Goal: Transaction & Acquisition: Obtain resource

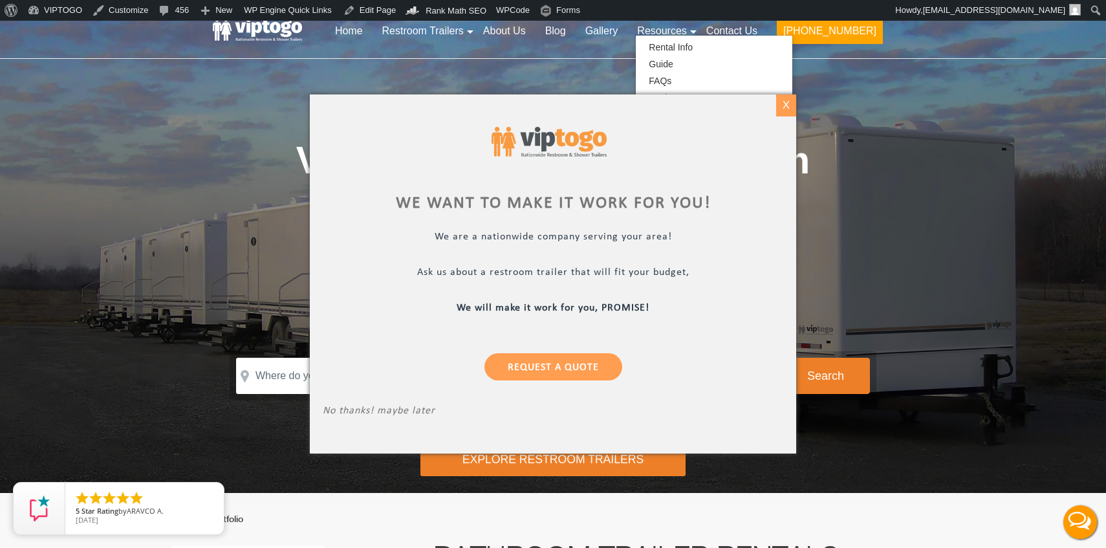
click at [785, 106] on div "X" at bounding box center [786, 105] width 20 height 22
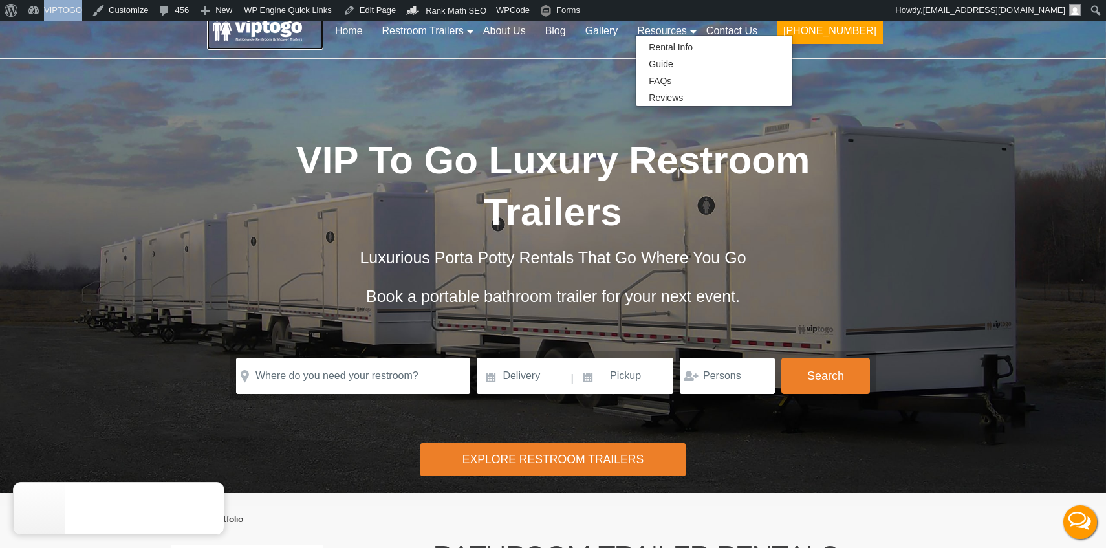
click at [272, 30] on link at bounding box center [265, 30] width 116 height 39
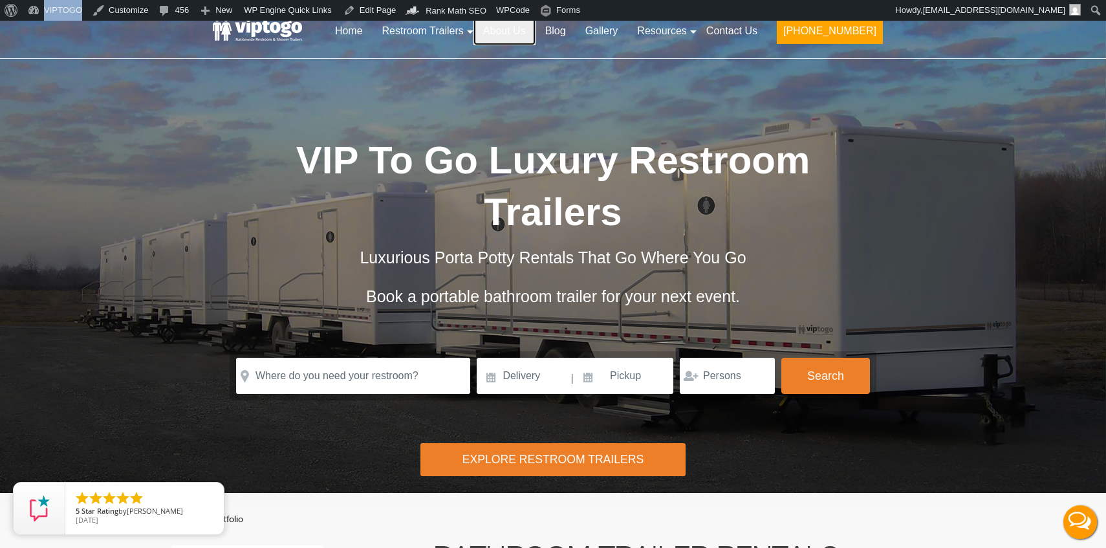
click at [536, 27] on link "About Us" at bounding box center [505, 31] width 62 height 28
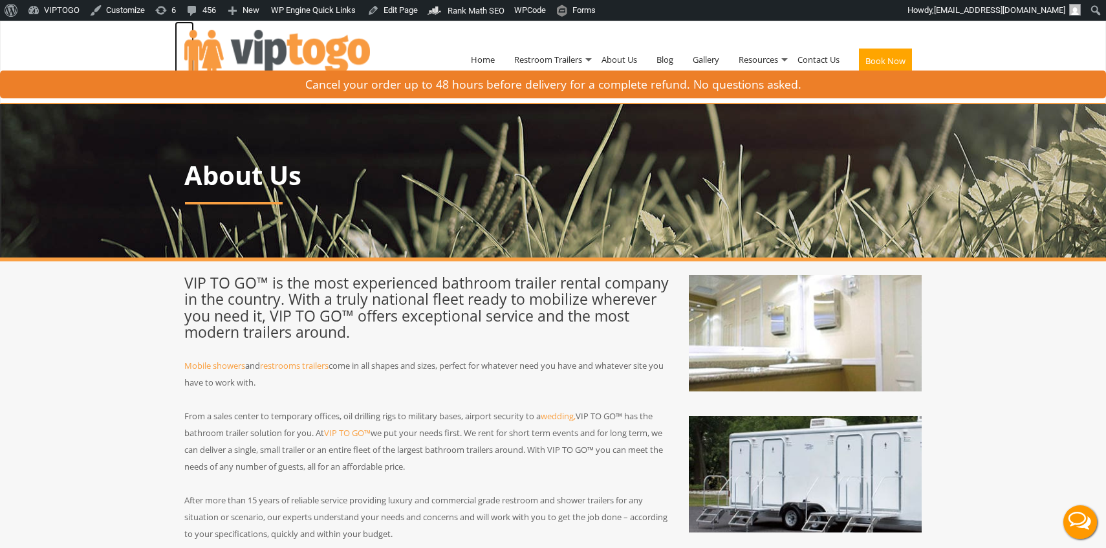
click at [287, 46] on img at bounding box center [277, 56] width 186 height 53
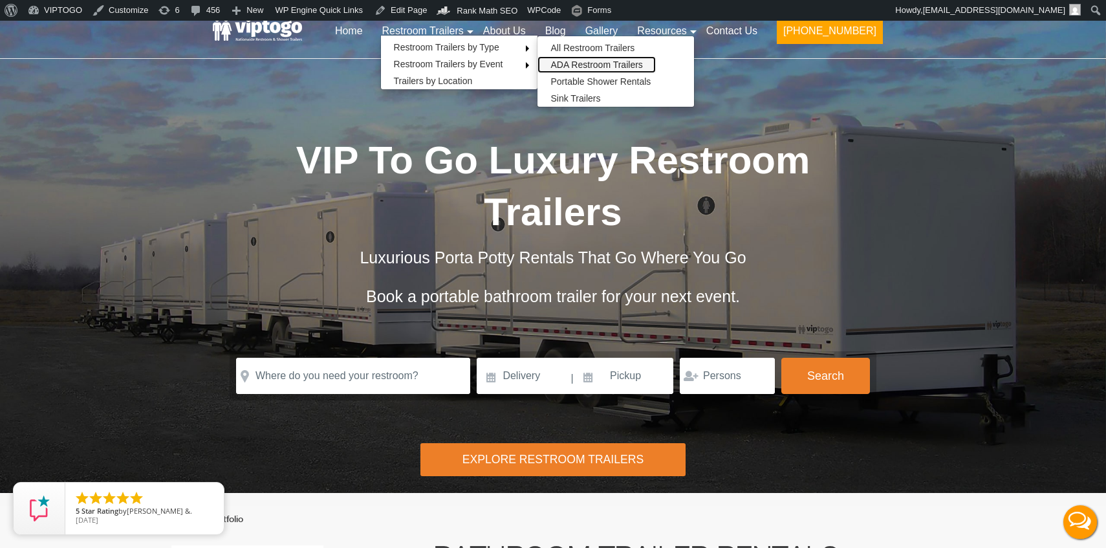
click at [612, 62] on link "ADA Restroom Trailers" at bounding box center [597, 64] width 118 height 17
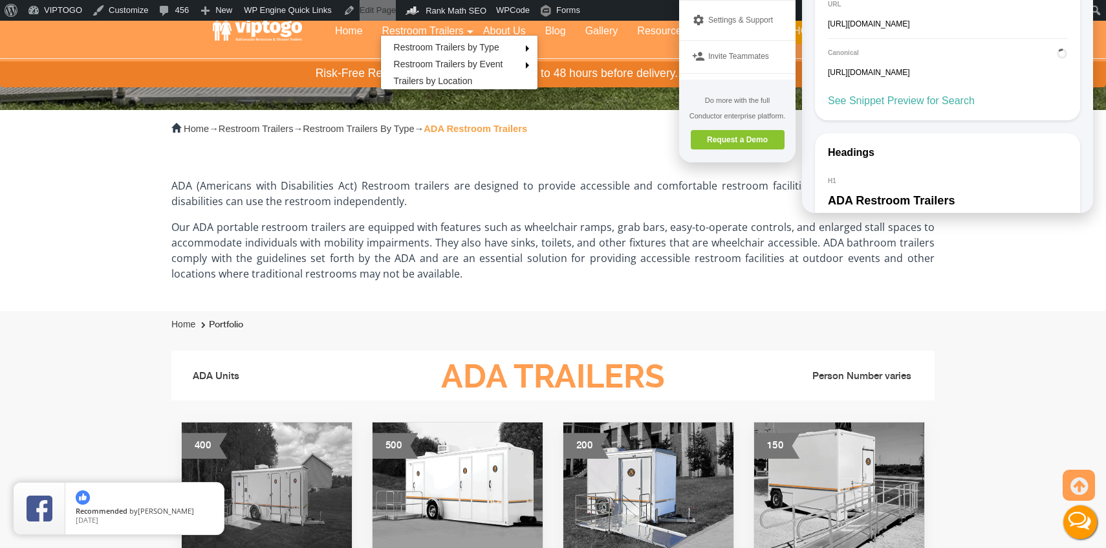
scroll to position [305, 0]
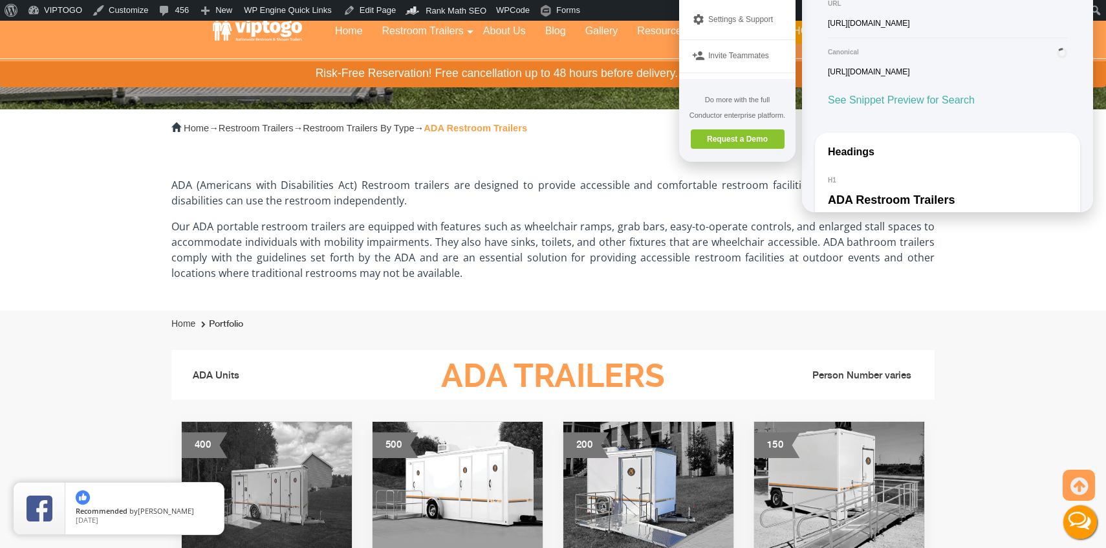
copy div "ADA Restroom Trailer Rental"
drag, startPoint x: 873, startPoint y: 217, endPoint x: 824, endPoint y: 197, distance: 52.8
copy div "Our ADA portable restroom trailers are equipped with features such as wheelchai…"
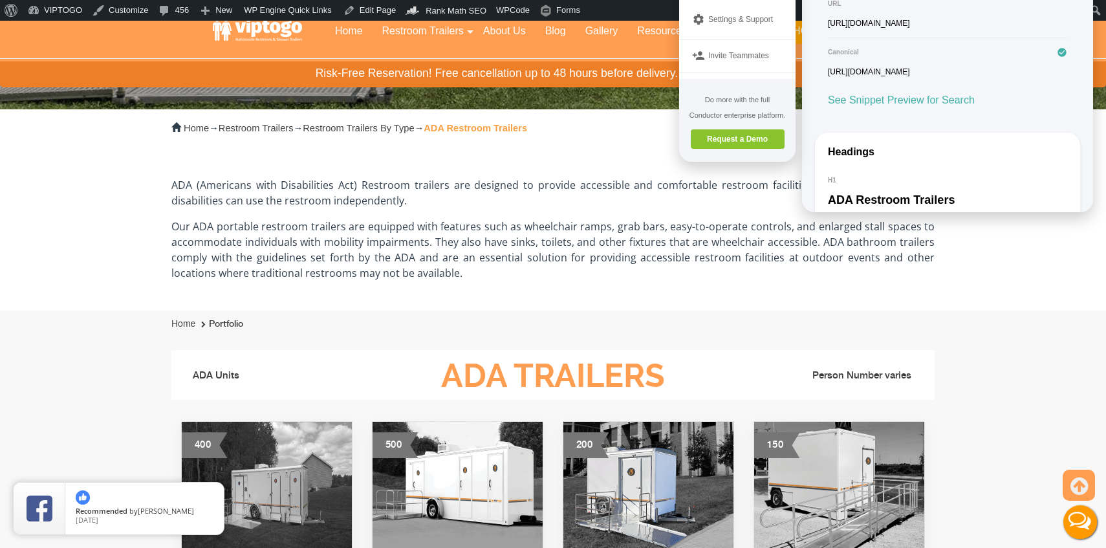
click at [556, 262] on div at bounding box center [553, 269] width 1106 height 1106
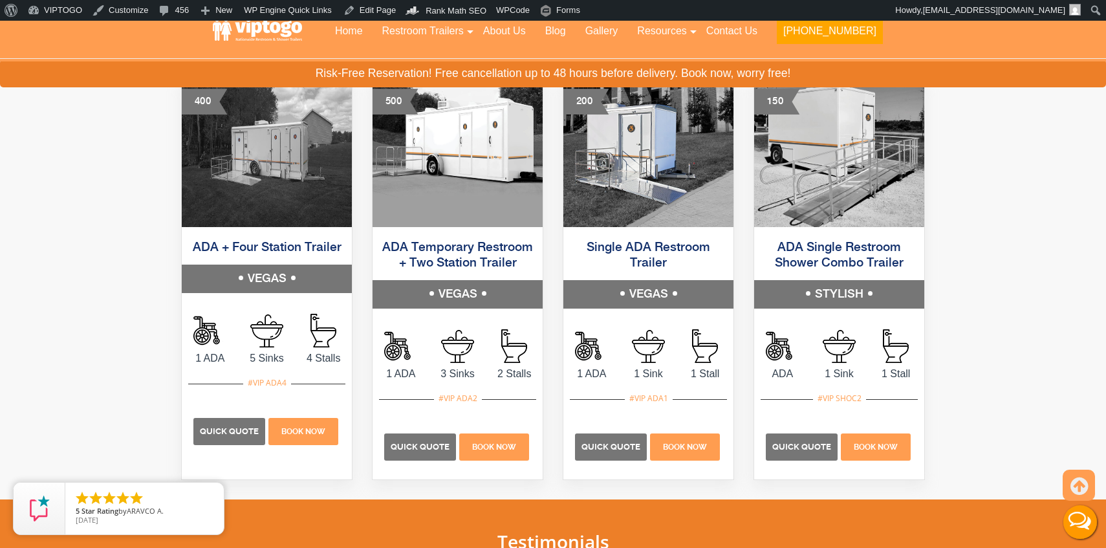
scroll to position [645, 0]
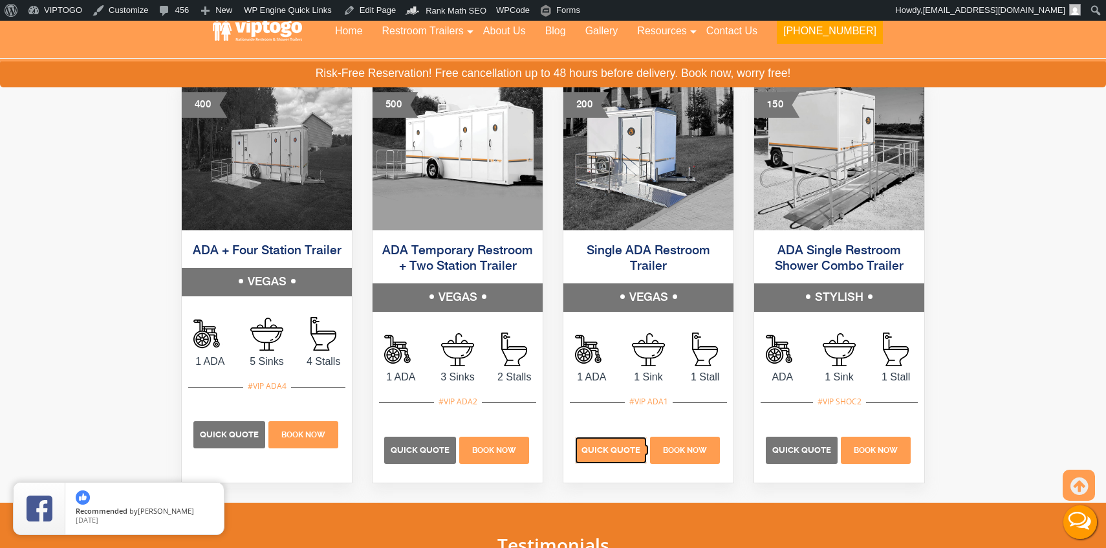
click at [617, 451] on span "Quick Quote" at bounding box center [611, 450] width 59 height 10
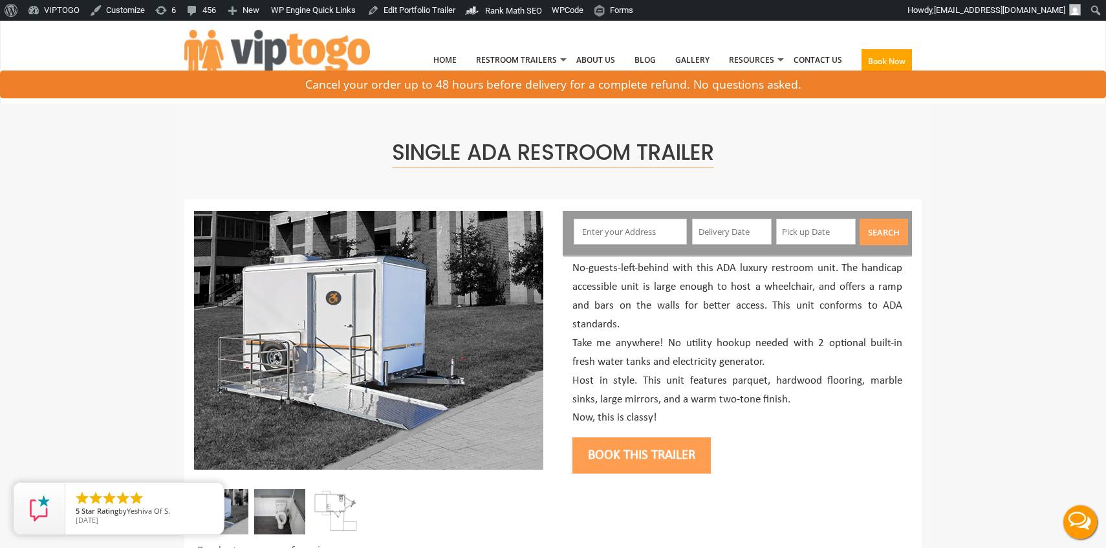
click at [617, 232] on input "text" at bounding box center [631, 232] width 114 height 26
type input "[US_STATE][GEOGRAPHIC_DATA], [GEOGRAPHIC_DATA], [GEOGRAPHIC_DATA]"
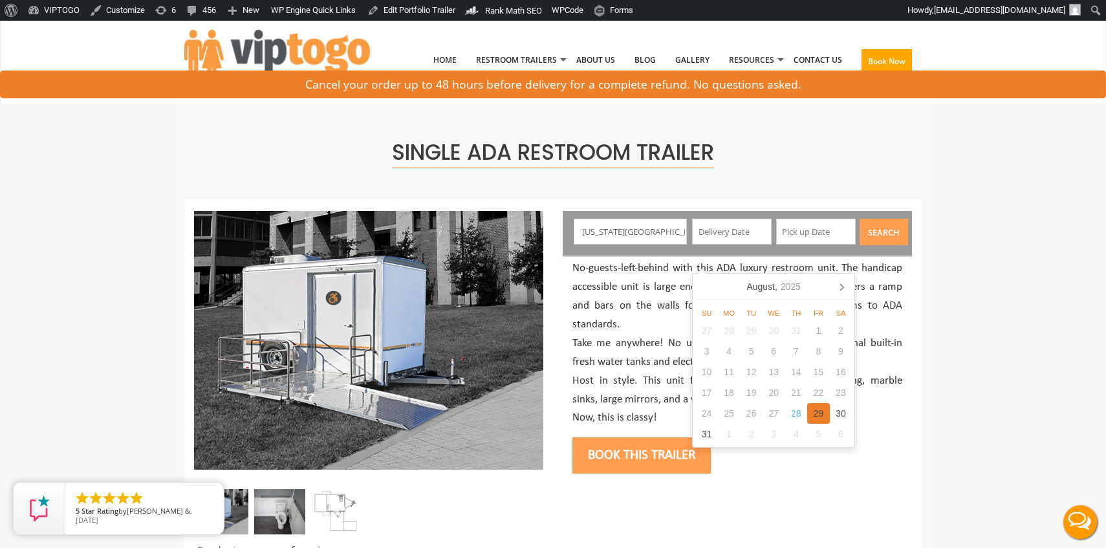
click at [820, 415] on div "29" at bounding box center [819, 413] width 23 height 21
type input "[DATE]"
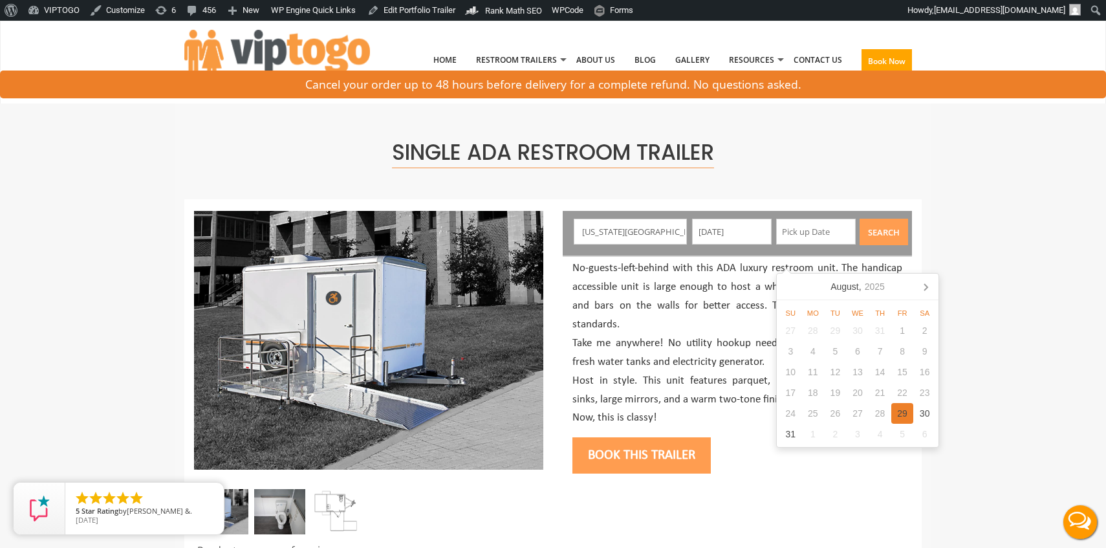
click at [901, 408] on div "29" at bounding box center [903, 413] width 23 height 21
type input "[DATE]"
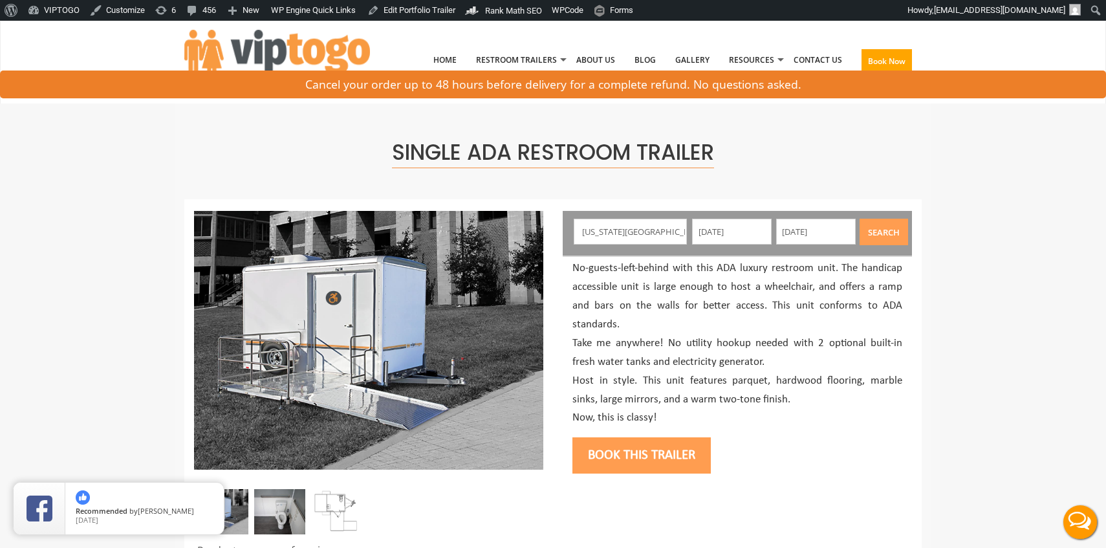
click at [884, 228] on button "Search" at bounding box center [884, 232] width 49 height 27
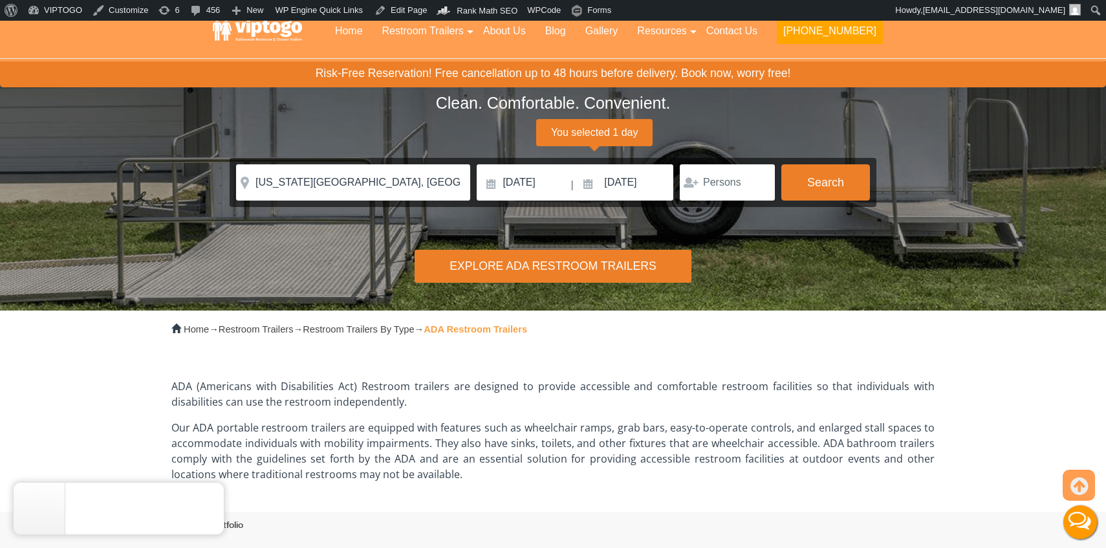
scroll to position [83, 0]
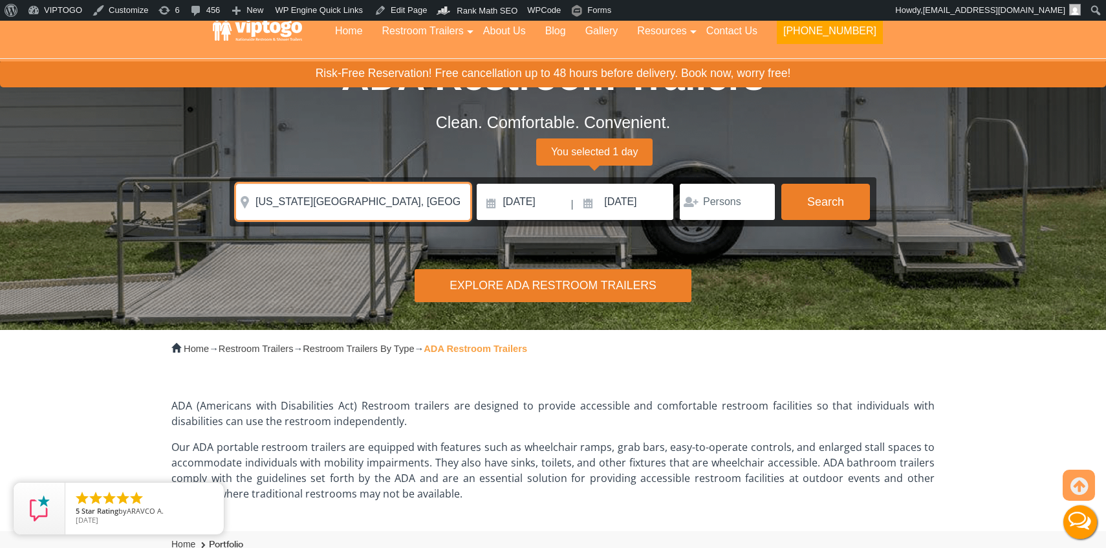
click at [304, 214] on input "[US_STATE][GEOGRAPHIC_DATA], [GEOGRAPHIC_DATA], [GEOGRAPHIC_DATA]" at bounding box center [353, 202] width 234 height 36
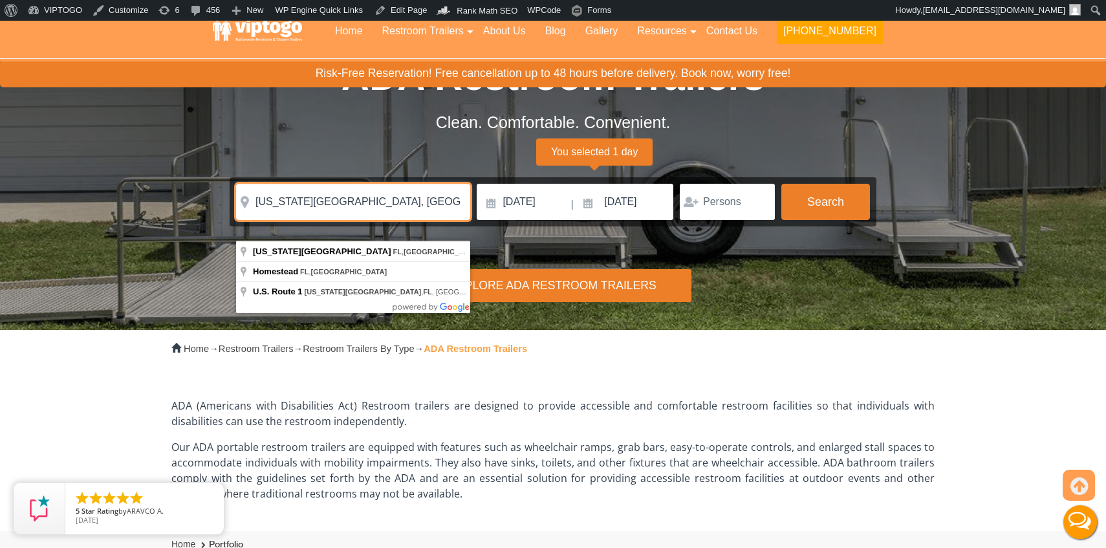
click at [300, 203] on input "[US_STATE][GEOGRAPHIC_DATA], [GEOGRAPHIC_DATA], [GEOGRAPHIC_DATA]" at bounding box center [353, 202] width 234 height 36
click at [300, 203] on input "Florida City, FL, USA" at bounding box center [353, 202] width 234 height 36
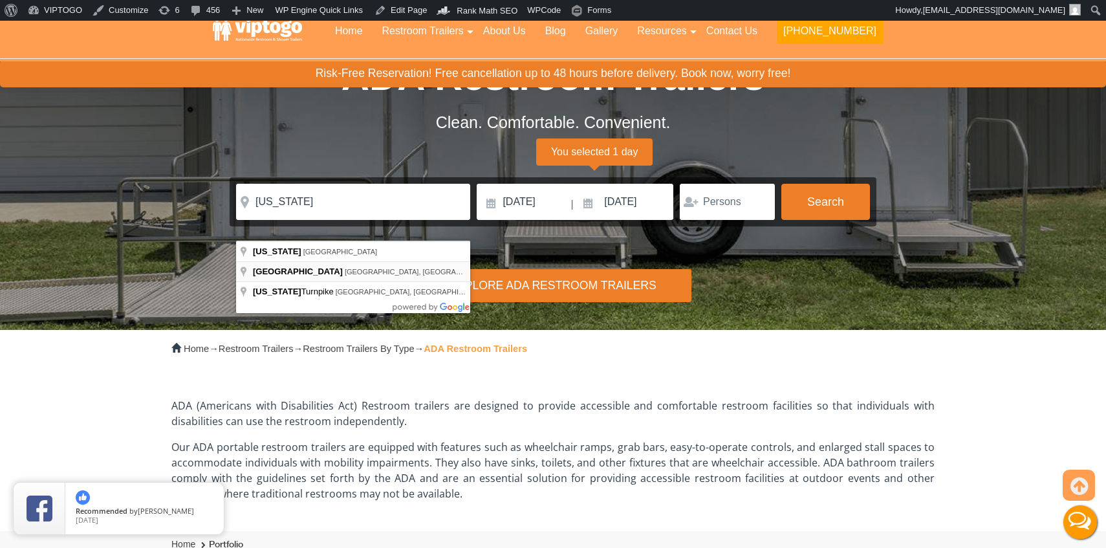
type input "[GEOGRAPHIC_DATA], [GEOGRAPHIC_DATA], [GEOGRAPHIC_DATA]"
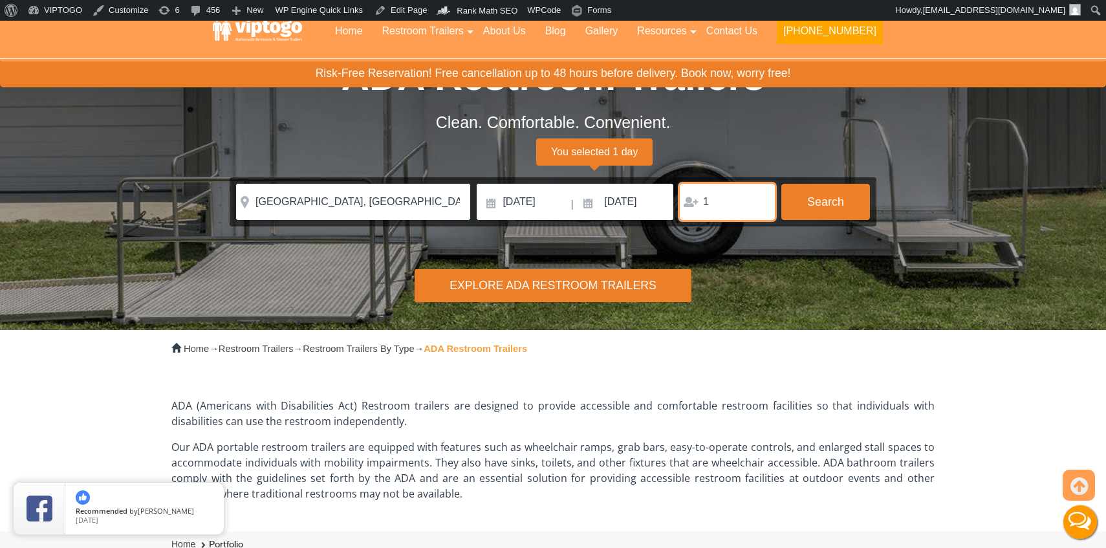
type input "1"
click at [761, 201] on input "1" at bounding box center [727, 202] width 95 height 36
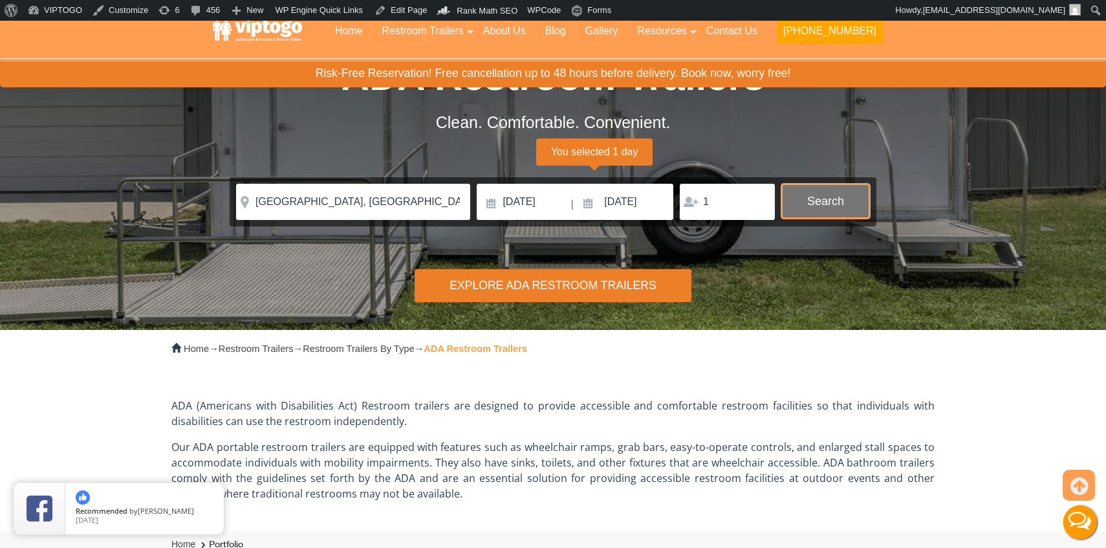
click at [844, 201] on button "Search" at bounding box center [826, 201] width 89 height 35
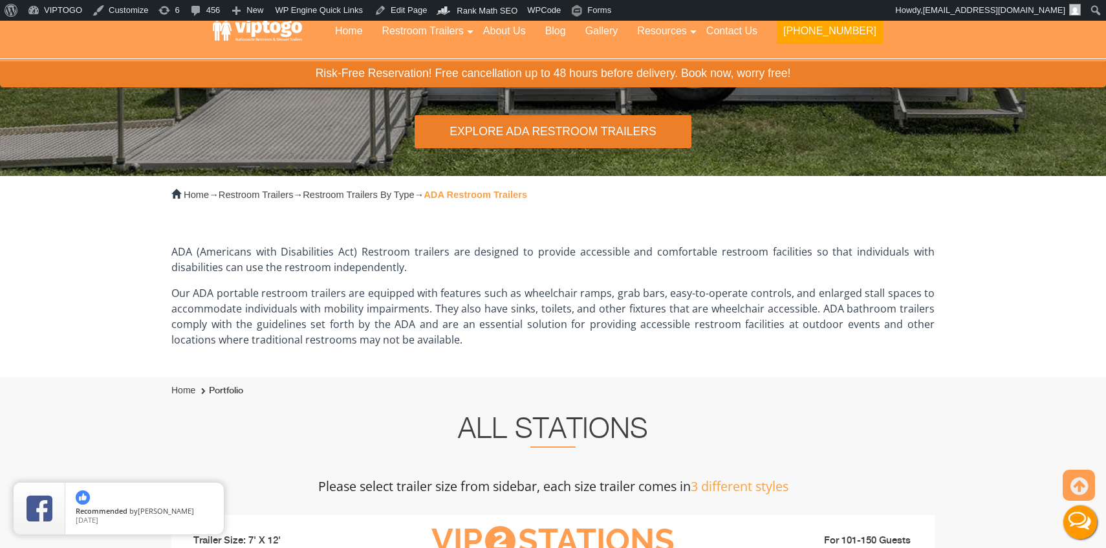
scroll to position [329, 0]
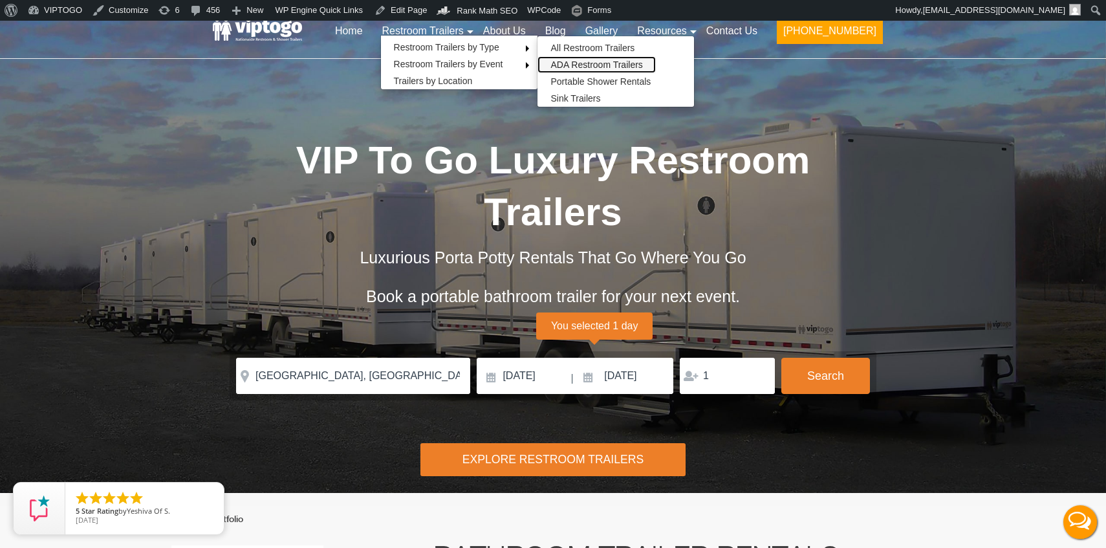
click at [596, 61] on link "ADA Restroom Trailers" at bounding box center [597, 64] width 118 height 17
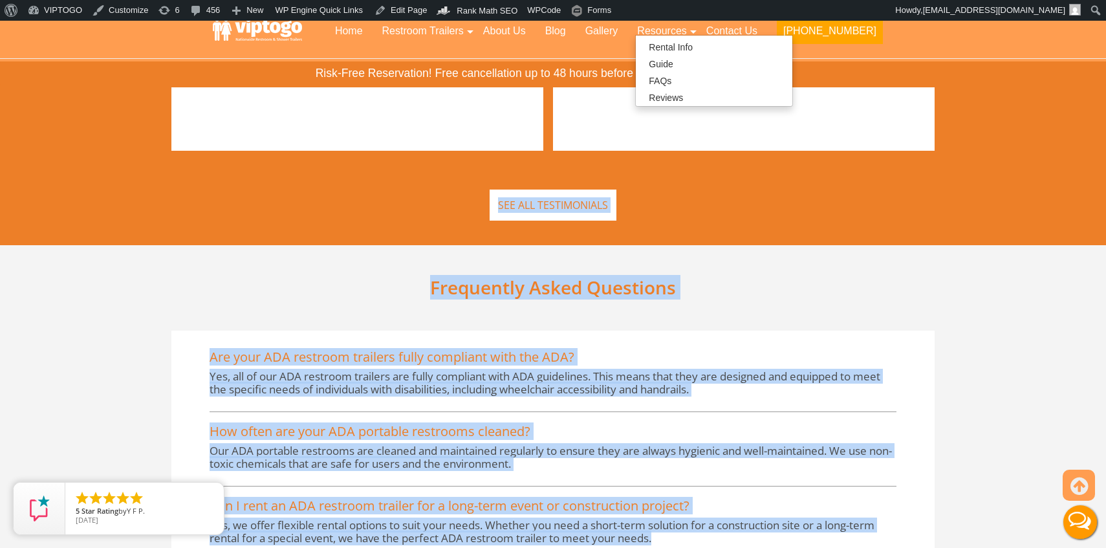
scroll to position [1818, 0]
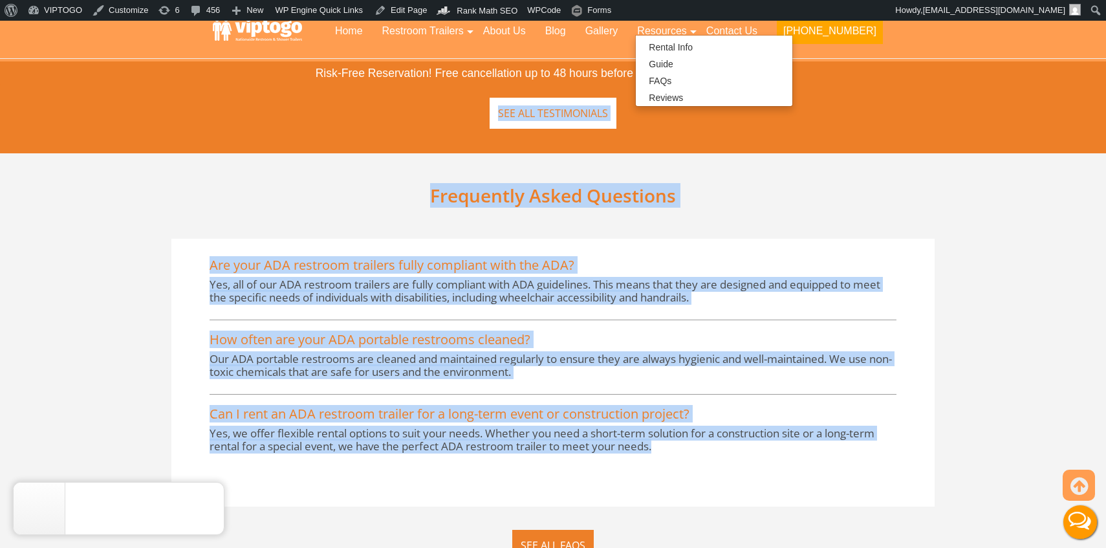
drag, startPoint x: 277, startPoint y: 143, endPoint x: 755, endPoint y: 489, distance: 590.3
copy div "Possible Productions 18/02/2022 A great experience with a high level of custome…"
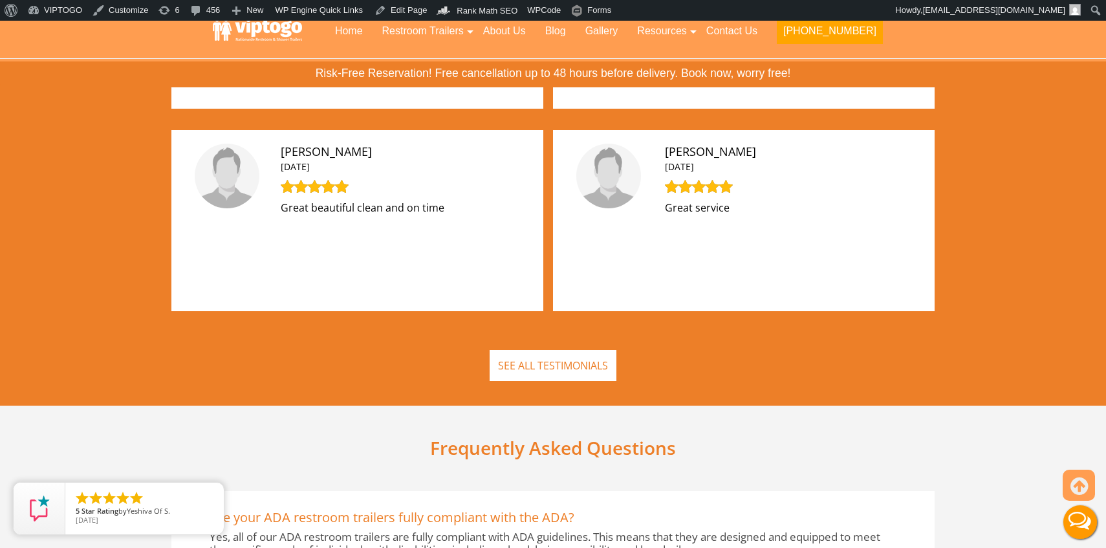
scroll to position [1564, 0]
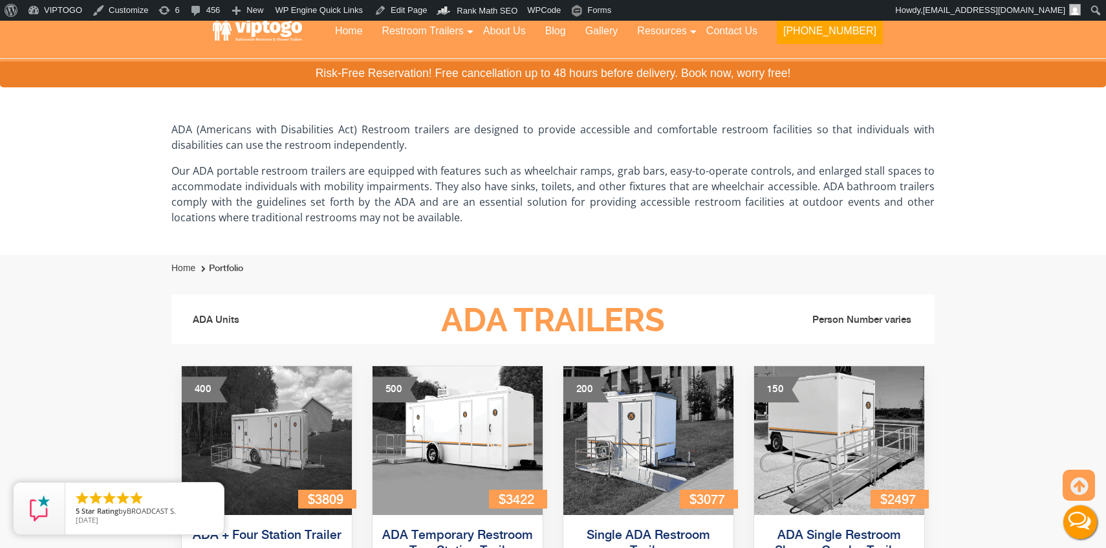
scroll to position [0, 0]
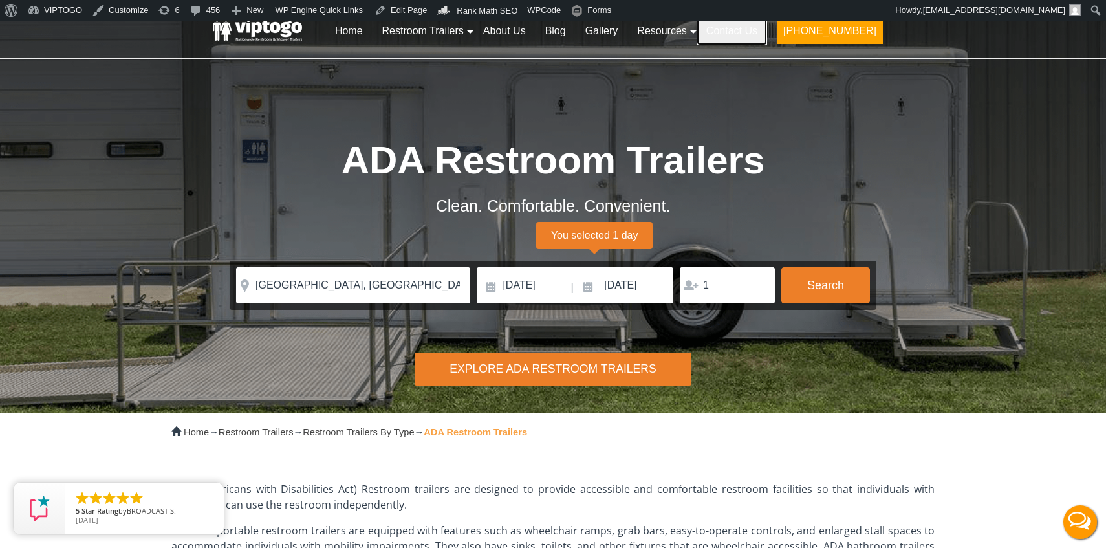
click at [763, 39] on link "Contact Us" at bounding box center [732, 31] width 71 height 28
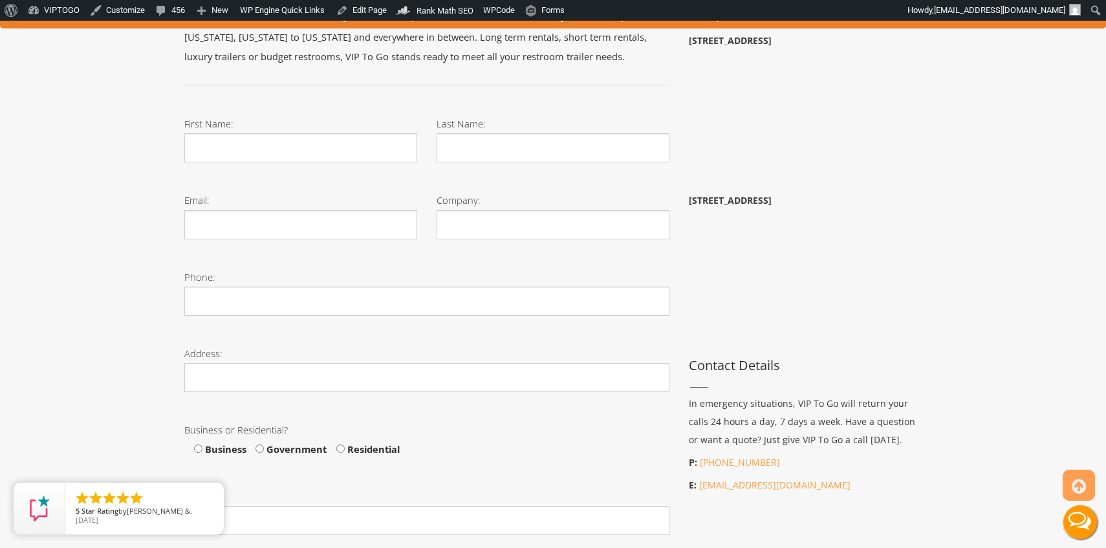
scroll to position [407, 0]
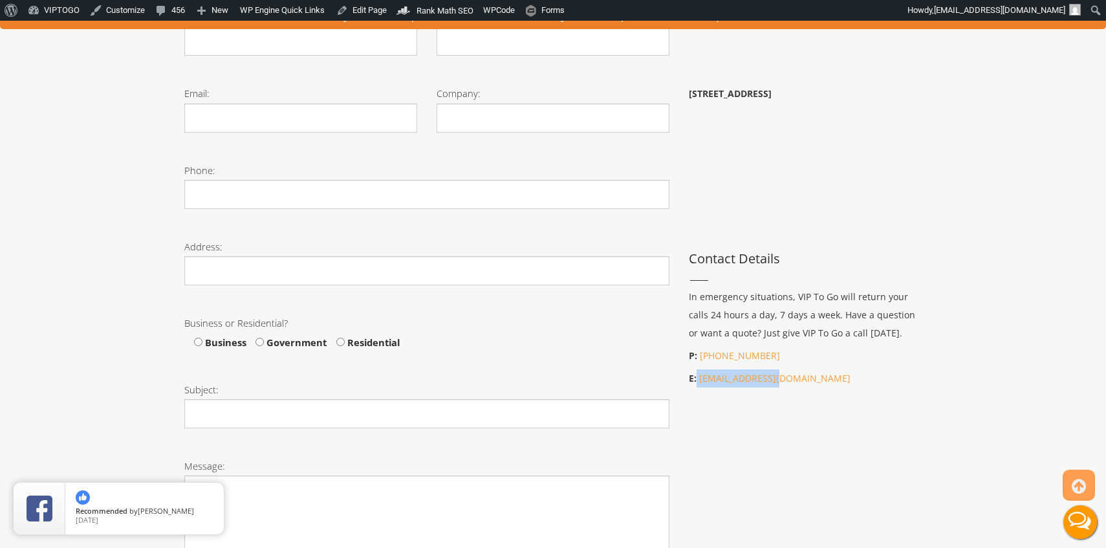
copy p "[EMAIL_ADDRESS][DOMAIN_NAME]"
drag, startPoint x: 784, startPoint y: 380, endPoint x: 698, endPoint y: 380, distance: 86.1
click at [698, 380] on p "E: [EMAIL_ADDRESS][DOMAIN_NAME]" at bounding box center [805, 378] width 233 height 18
click at [155, 113] on div "Toggle navigation VIPTOGO Home Restroom Trailers Restroom Trailers by Type All …" at bounding box center [553, 312] width 1106 height 1397
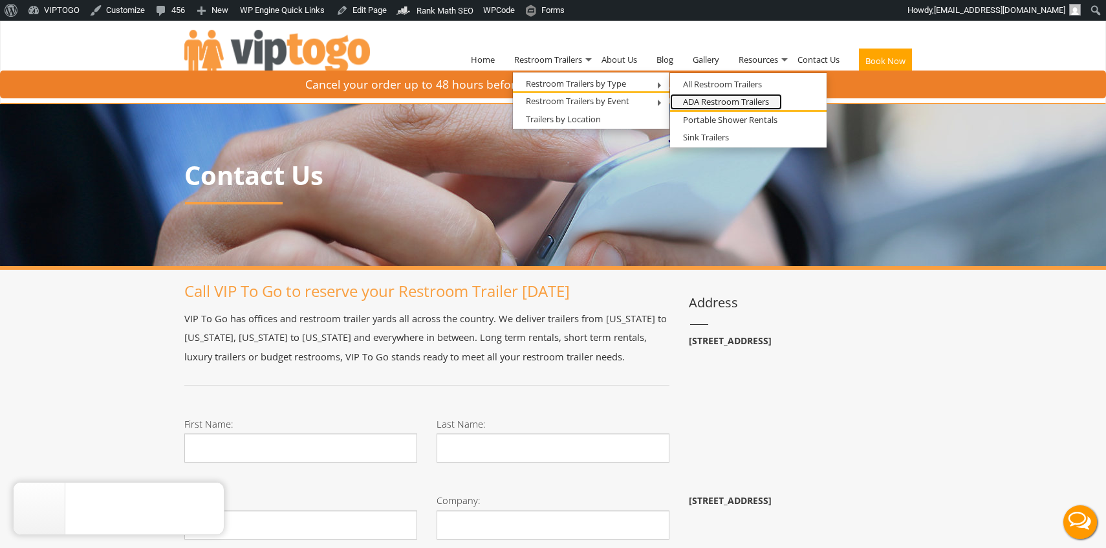
click at [705, 107] on link "ADA Restroom Trailers" at bounding box center [726, 102] width 112 height 16
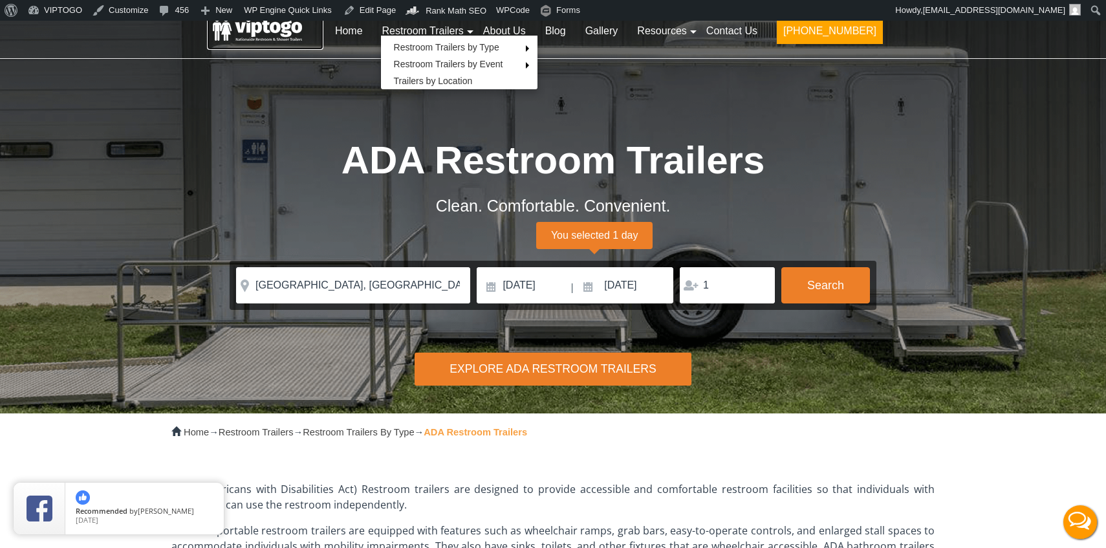
click at [278, 36] on link at bounding box center [265, 30] width 116 height 39
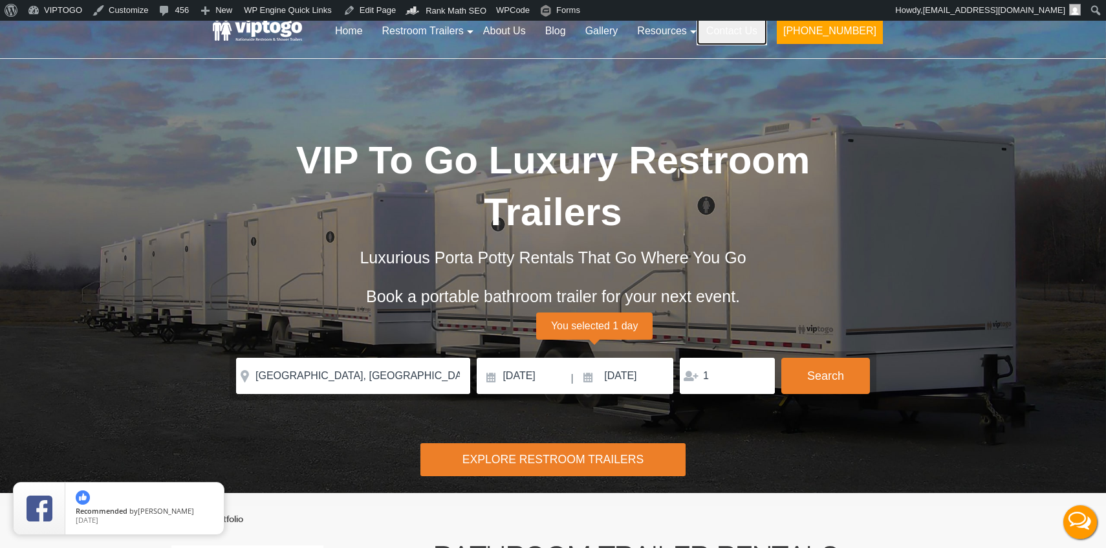
click at [765, 32] on link "Contact Us" at bounding box center [732, 31] width 71 height 28
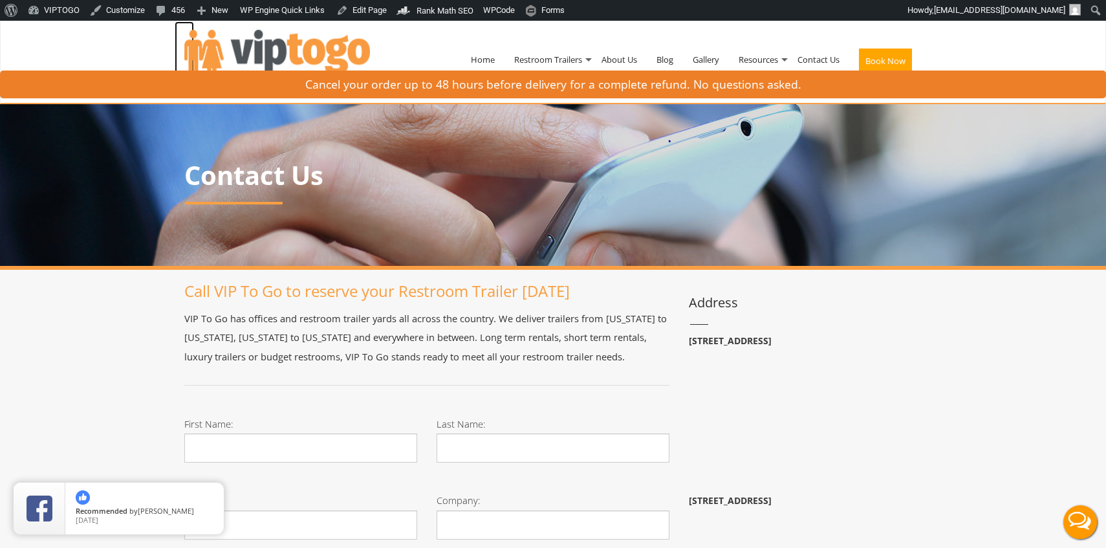
click at [219, 40] on img at bounding box center [277, 56] width 186 height 53
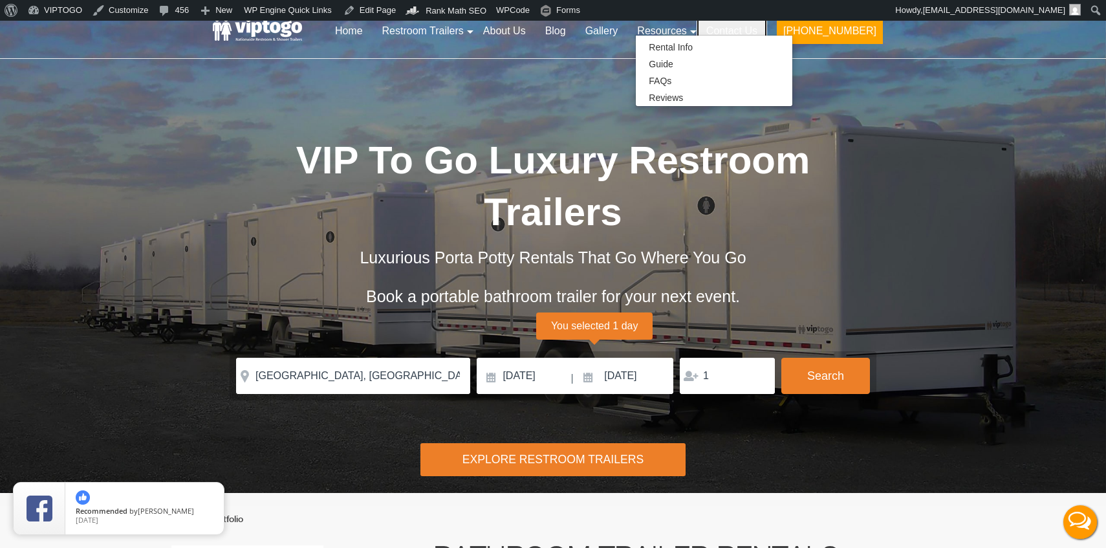
click at [753, 29] on link "Contact Us" at bounding box center [732, 31] width 71 height 28
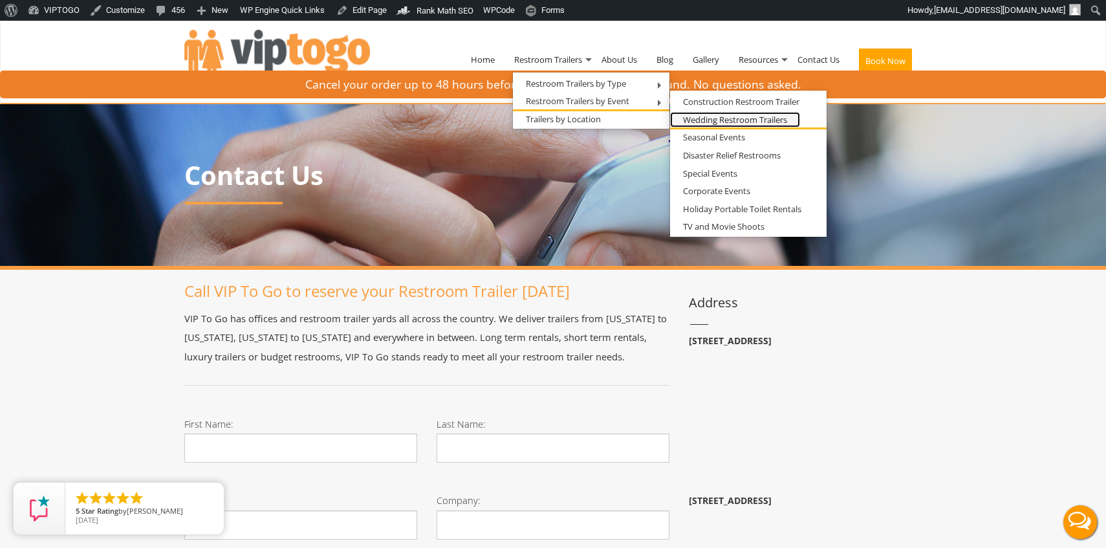
click at [699, 121] on link "Wedding Restroom Trailers" at bounding box center [735, 120] width 130 height 16
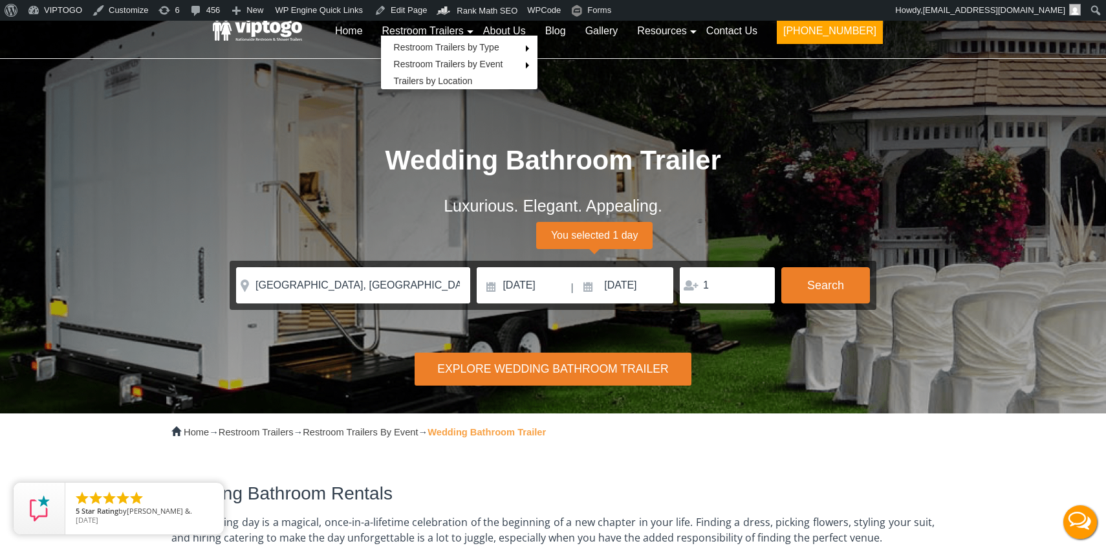
click at [277, 122] on div "Wedding Bathroom Trailer Luxurious. Elegant. Appealing. Please Input Valid addr…" at bounding box center [553, 190] width 679 height 240
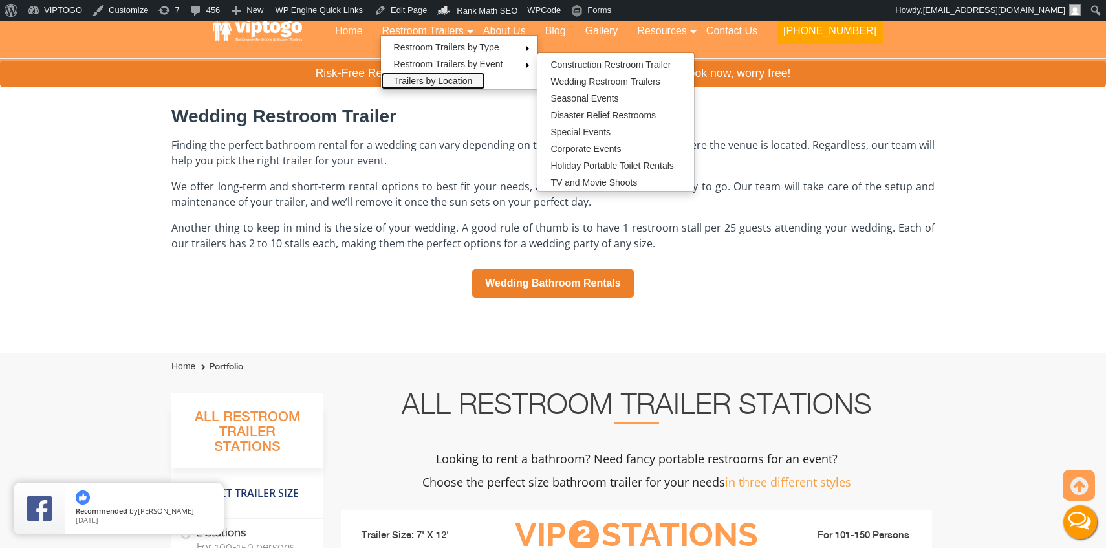
click at [475, 82] on link "Trailers by Location" at bounding box center [433, 80] width 105 height 17
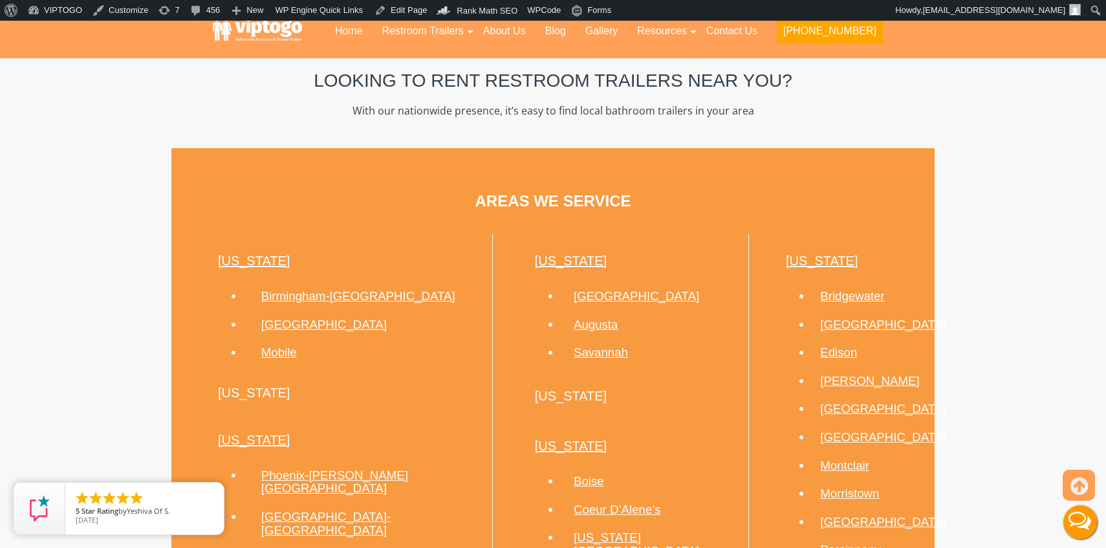
scroll to position [1976, 0]
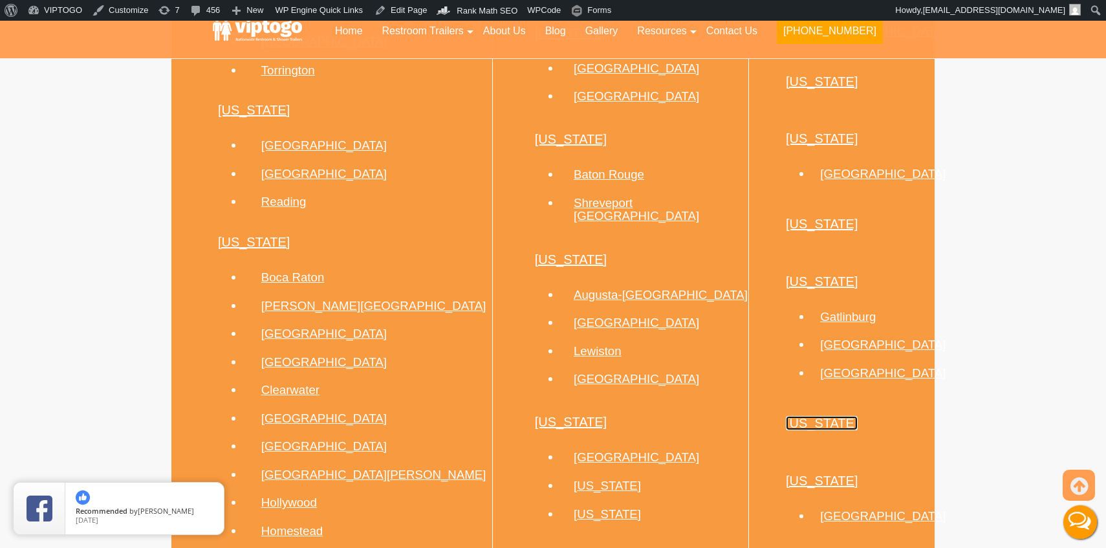
click at [786, 416] on link "Texas" at bounding box center [822, 423] width 72 height 14
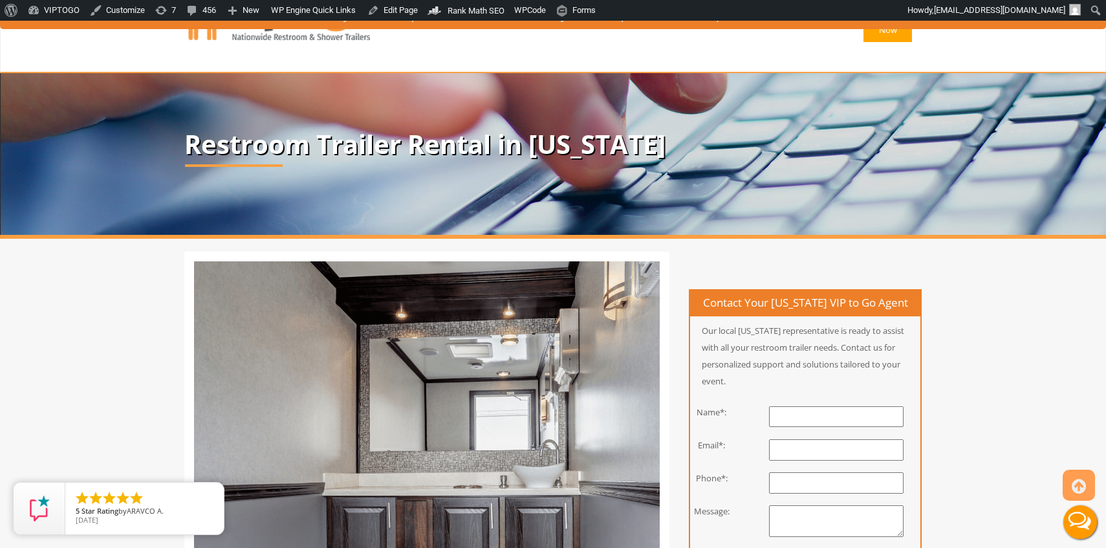
scroll to position [1097, 0]
